Goal: Information Seeking & Learning: Understand process/instructions

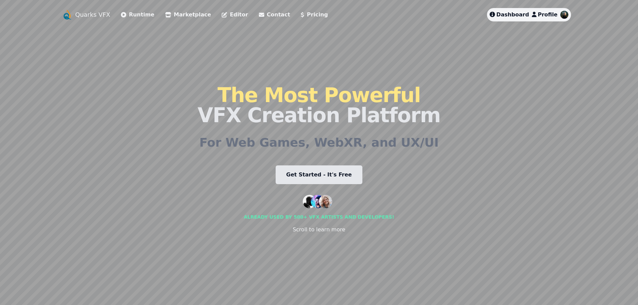
click at [229, 136] on h2 "For Web Games, WebXR, and UX/UI" at bounding box center [319, 142] width 240 height 13
drag, startPoint x: 235, startPoint y: 136, endPoint x: 352, endPoint y: 137, distance: 117.3
click at [350, 139] on h2 "For Web Games, WebXR, and UX/UI" at bounding box center [319, 142] width 240 height 13
click at [316, 171] on link "Get Started - It's Free" at bounding box center [319, 175] width 87 height 19
click at [129, 13] on link "Runtime" at bounding box center [138, 15] width 34 height 8
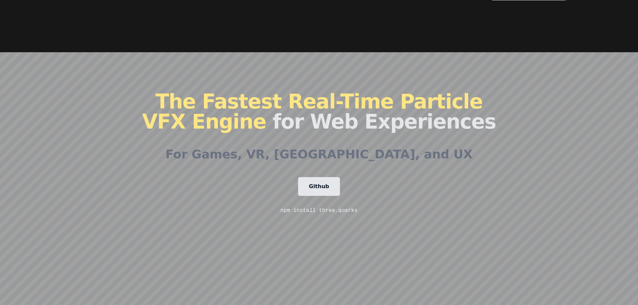
scroll to position [101, 0]
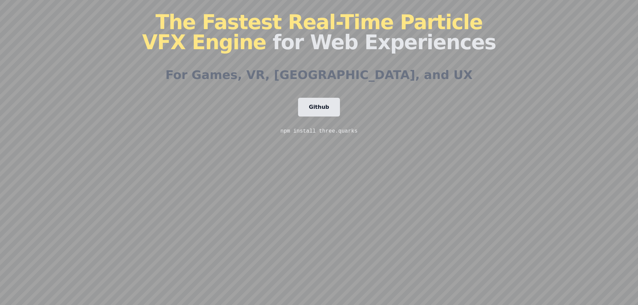
click at [317, 109] on link "Github" at bounding box center [319, 107] width 42 height 19
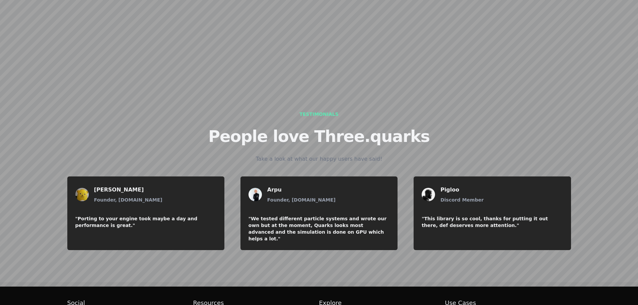
scroll to position [775, 0]
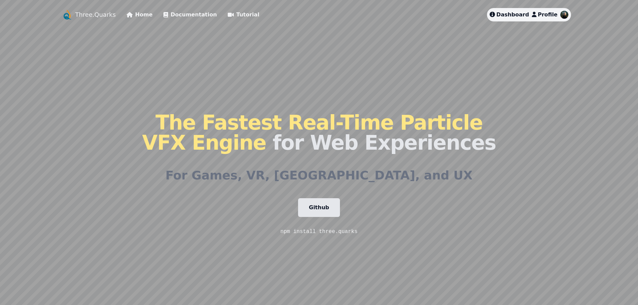
click at [309, 209] on link "Github" at bounding box center [319, 207] width 42 height 19
click at [228, 15] on link "Tutorial" at bounding box center [244, 15] width 32 height 8
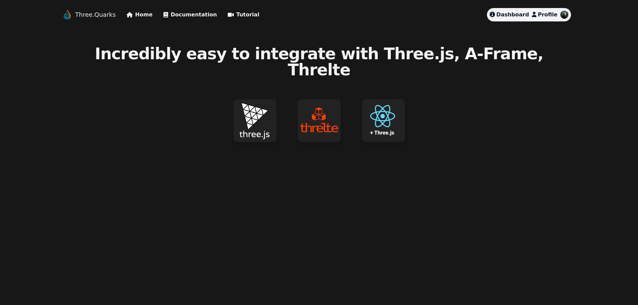
click at [249, 103] on img at bounding box center [255, 120] width 43 height 43
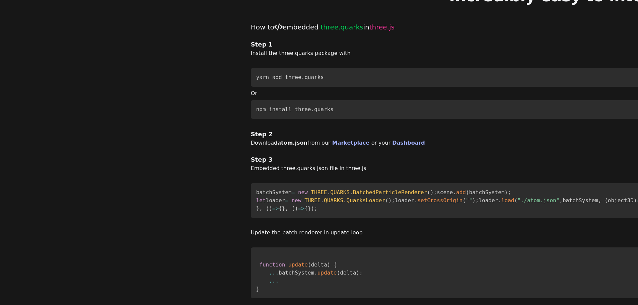
scroll to position [67, 0]
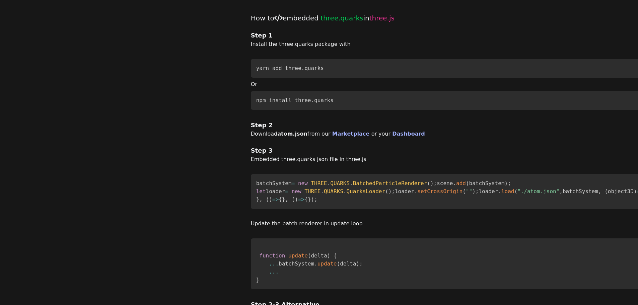
click at [256, 192] on code "batchSystem = new THREE . QUARKS . BatchedParticleRenderer ( ) ; scene . add ( …" at bounding box center [524, 191] width 536 height 22
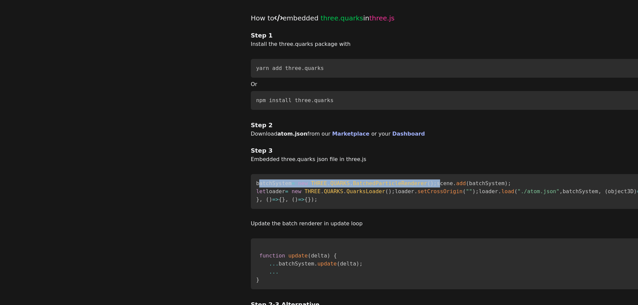
click at [256, 192] on code "batchSystem = new THREE . QUARKS . BatchedParticleRenderer ( ) ; scene . add ( …" at bounding box center [524, 191] width 536 height 22
click at [311, 187] on span "THREE . QUARKS . BatchedParticleRenderer" at bounding box center [369, 183] width 116 height 6
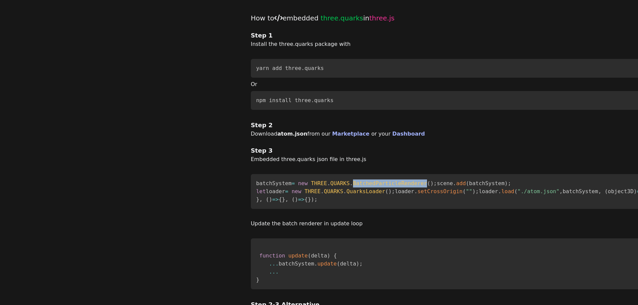
click at [453, 187] on span "." at bounding box center [454, 183] width 3 height 6
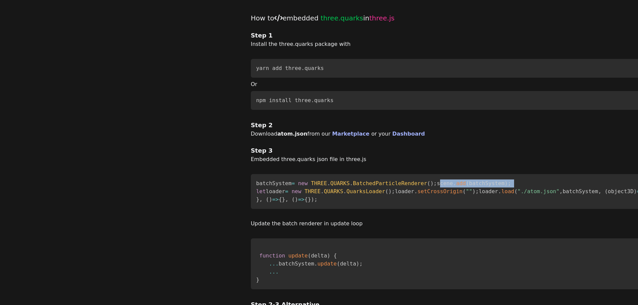
click at [453, 187] on span "." at bounding box center [454, 183] width 3 height 6
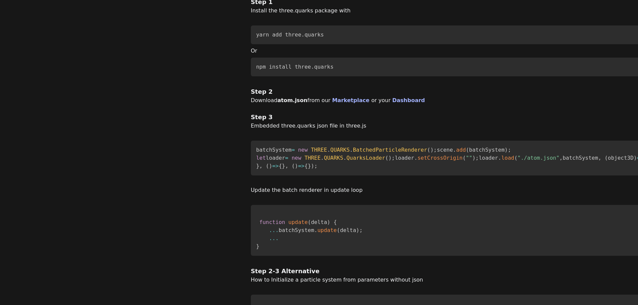
click at [256, 169] on code "batchSystem = new THREE . QUARKS . BatchedParticleRenderer ( ) ; scene . add ( …" at bounding box center [524, 158] width 536 height 22
copy code "batchSystem"
click at [608, 161] on span "object3D" at bounding box center [621, 158] width 26 height 6
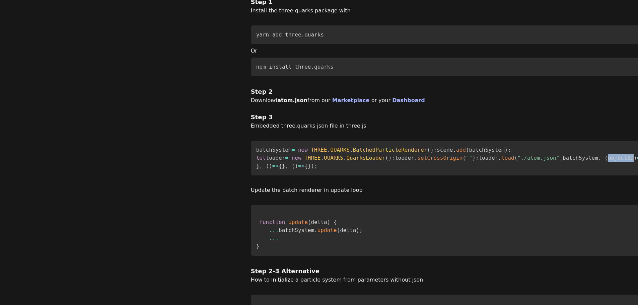
copy span "object3D"
click at [256, 169] on code "batchSystem = new THREE . QUARKS . BatchedParticleRenderer ( ) ; scene . add ( …" at bounding box center [524, 158] width 536 height 22
drag, startPoint x: 233, startPoint y: 208, endPoint x: 166, endPoint y: 201, distance: 67.1
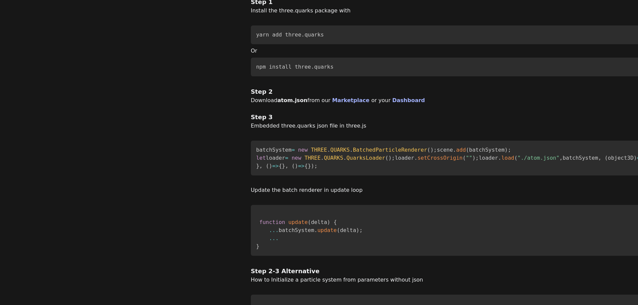
click at [251, 176] on pre "batchSystem = new THREE . QUARKS . BatchedParticleRenderer ( ) ; scene . add ( …" at bounding box center [629, 158] width 756 height 35
copy code "particleSystems = object3D ; scene . add ( object3D ) ;"
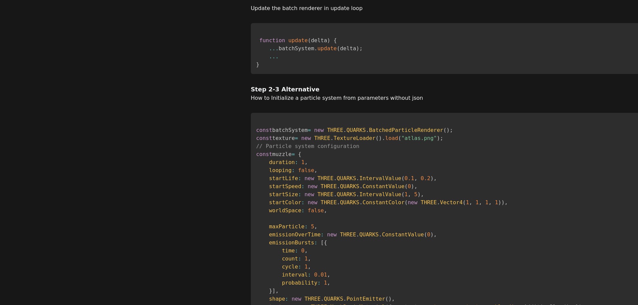
scroll to position [302, 0]
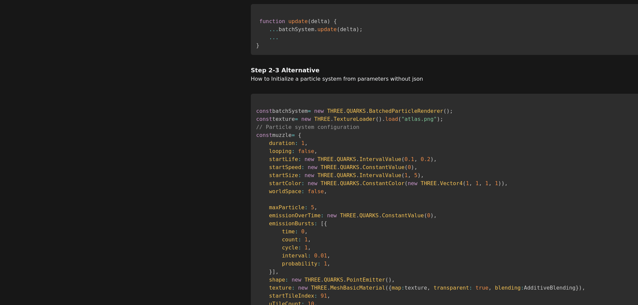
click at [251, 83] on p "How to Initialize a particle system from parameters without json" at bounding box center [629, 79] width 756 height 8
drag, startPoint x: 157, startPoint y: 135, endPoint x: 293, endPoint y: 133, distance: 135.4
click at [293, 83] on p "How to Initialize a particle system from parameters without json" at bounding box center [629, 79] width 756 height 8
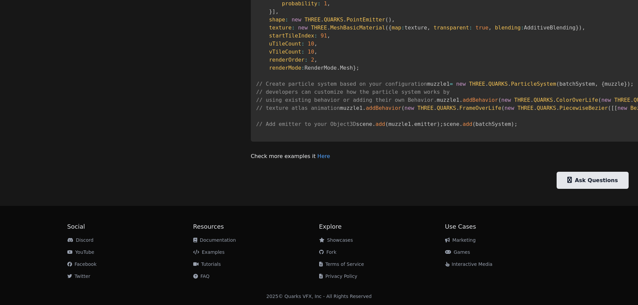
scroll to position [696, 0]
click at [251, 157] on p "Check more examples it Here" at bounding box center [629, 156] width 756 height 8
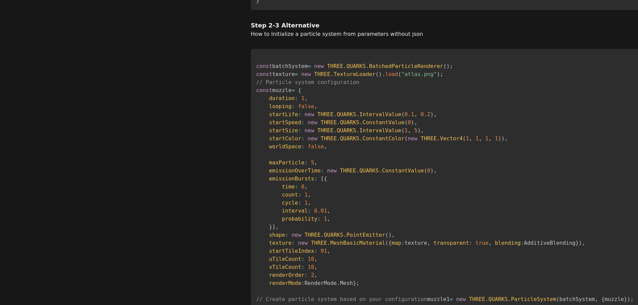
scroll to position [347, 0]
click at [251, 150] on pre "const batchSystem = new THREE . QUARKS . BatchedParticleRenderer ( ) ; const te…" at bounding box center [629, 202] width 756 height 308
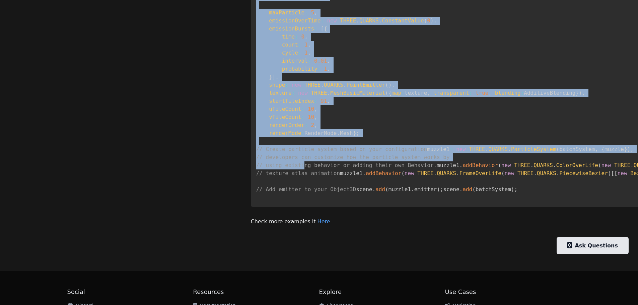
scroll to position [548, 0]
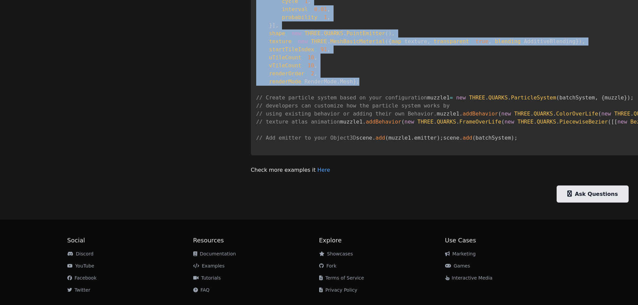
drag, startPoint x: 152, startPoint y: 147, endPoint x: 195, endPoint y: 144, distance: 43.0
click at [251, 144] on pre "const batchSystem = new THREE . QUARKS . BatchedParticleRenderer ( ) ; const te…" at bounding box center [629, 1] width 756 height 308
copy code "const muzzle = { duration : 1 , looping : false , startLife : new THREE . QUARK…"
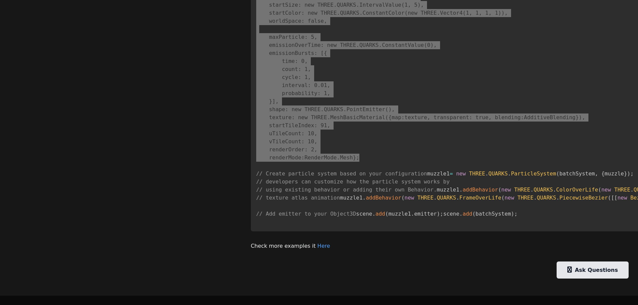
scroll to position [347, 0]
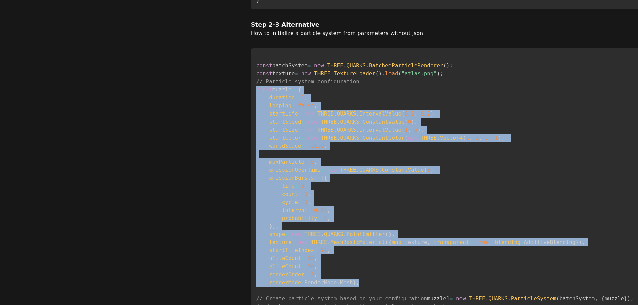
click at [314, 77] on span "THREE . TextureLoader" at bounding box center [344, 73] width 61 height 6
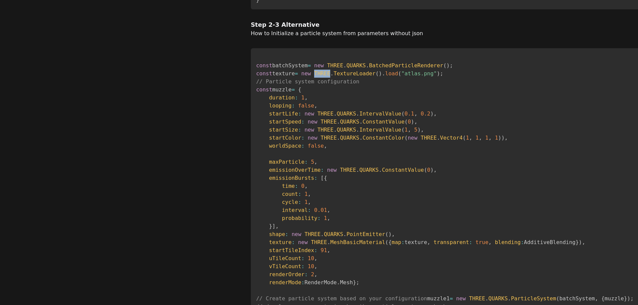
click at [314, 77] on span "THREE . TextureLoader" at bounding box center [344, 73] width 61 height 6
copy code "const texture = new THREE . TextureLoader ( ) . load ( "atlas.png" ) ;"
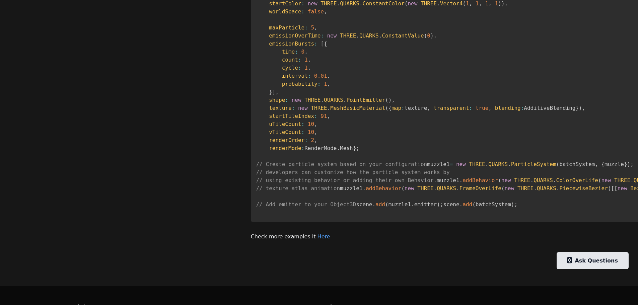
scroll to position [548, 0]
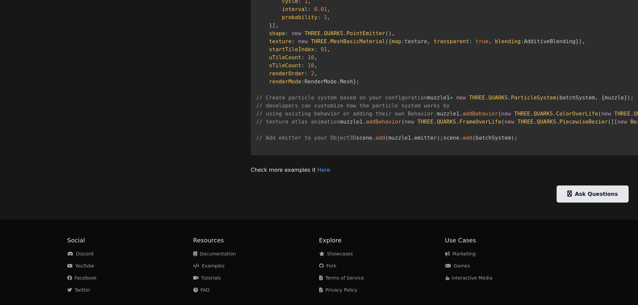
click at [469, 101] on span "THREE . QUARKS . ParticleSystem" at bounding box center [512, 98] width 87 height 6
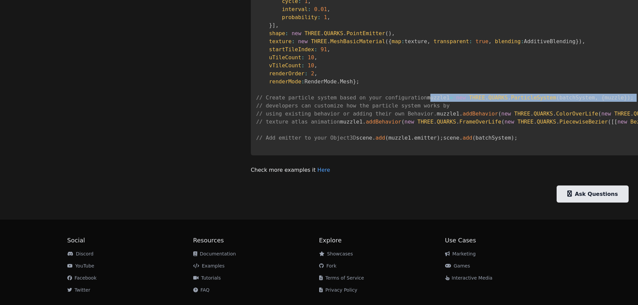
click at [469, 101] on span "THREE . QUARKS . ParticleSystem" at bounding box center [512, 98] width 87 height 6
copy code "muzzle1 = new THREE . QUARKS . ParticleSystem ( batchSystem , { muzzle } ) ;"
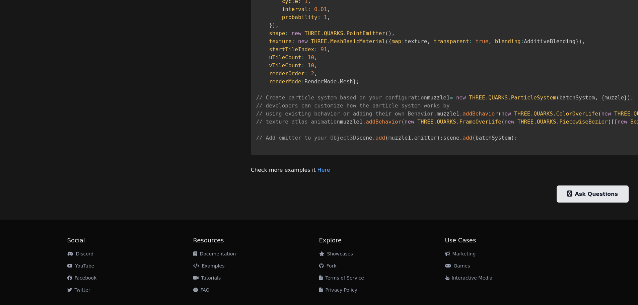
copy code "muzzle1 . addBehavior ( new THREE . QUARKS . ColorOverLife ( new THREE . QUARKS…"
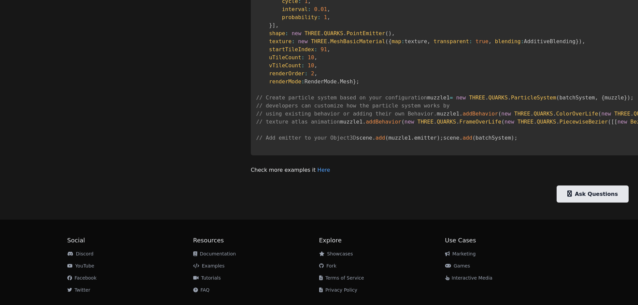
copy code "muzzle1 . addBehavior ( new THREE . QUARKS . SizeOverLife ( new THREE . QUARKS …"
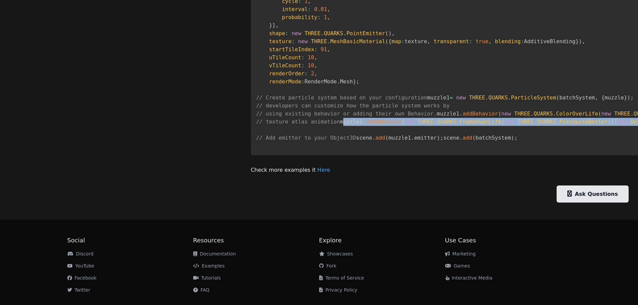
drag, startPoint x: 251, startPoint y: 232, endPoint x: 149, endPoint y: 219, distance: 102.8
click at [251, 156] on pre "const batchSystem = new THREE . QUARKS . BatchedParticleRenderer ( ) ; const te…" at bounding box center [629, 1] width 756 height 308
copy code "muzzle1 . addBehavior ( new THREE . QUARKS . FrameOverLife ( new THREE . QUARKS…"
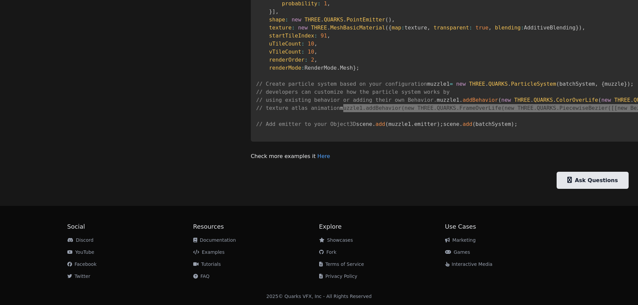
scroll to position [615, 0]
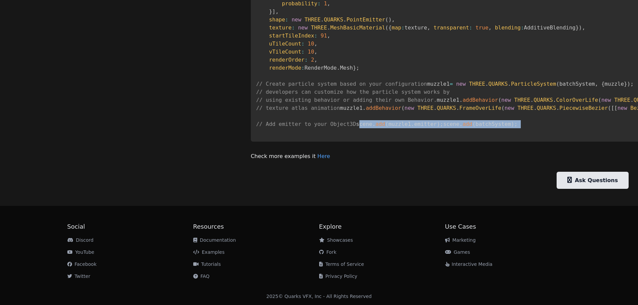
drag, startPoint x: 227, startPoint y: 200, endPoint x: 146, endPoint y: 188, distance: 81.2
copy code "scene . add ( muzzle1 . emitter ) ; scene . add ( batchSystem ) ;"
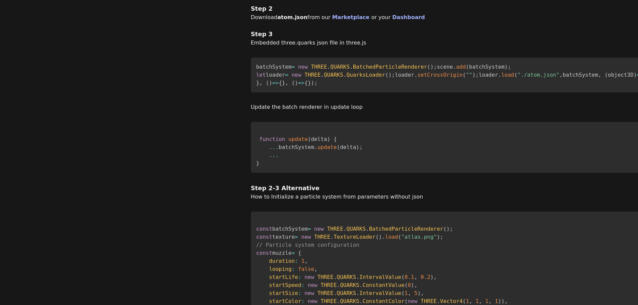
scroll to position [180, 0]
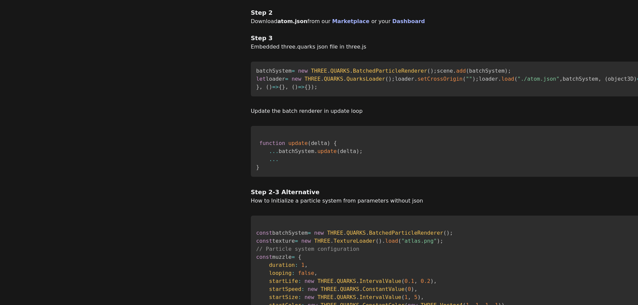
click at [256, 78] on code "batchSystem = new THREE . QUARKS . BatchedParticleRenderer ( ) ; scene . add ( …" at bounding box center [524, 79] width 536 height 22
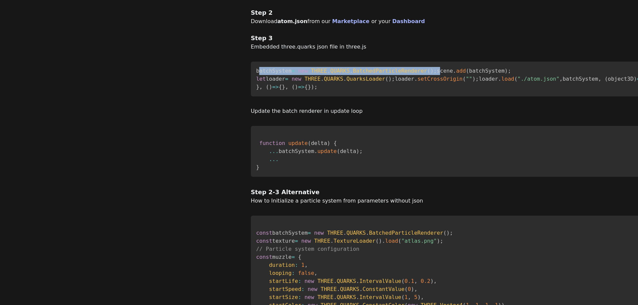
click at [256, 78] on code "batchSystem = new THREE . QUARKS . BatchedParticleRenderer ( ) ; scene . add ( …" at bounding box center [524, 79] width 536 height 22
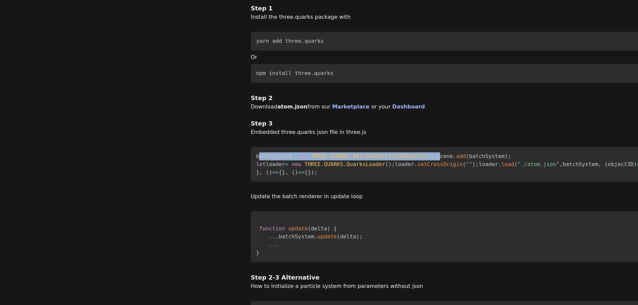
scroll to position [0, 0]
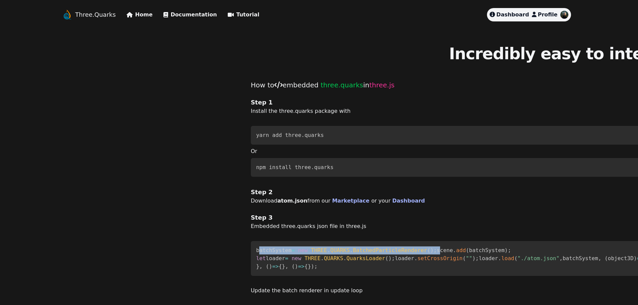
click at [181, 16] on link "Documentation" at bounding box center [191, 15] width 54 height 8
